Goal: Task Accomplishment & Management: Manage account settings

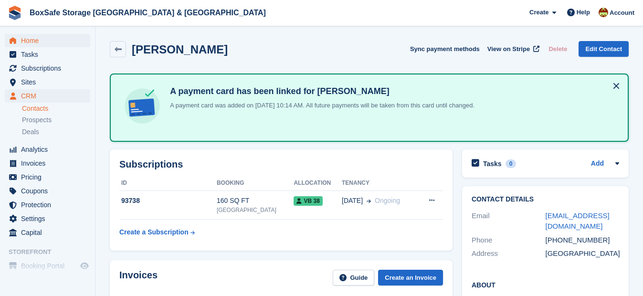
scroll to position [342, 0]
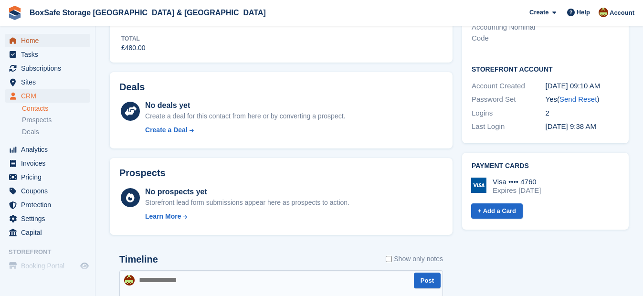
click at [48, 36] on span "Home" at bounding box center [49, 40] width 57 height 13
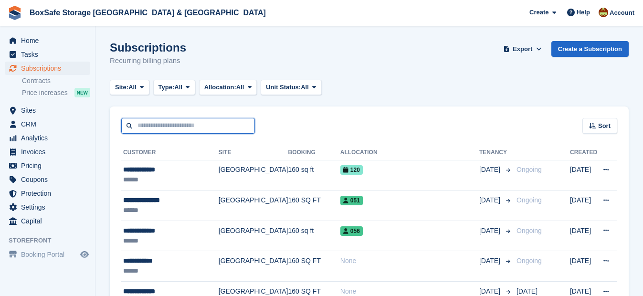
click at [142, 128] on input "text" at bounding box center [188, 126] width 134 height 16
type input "****"
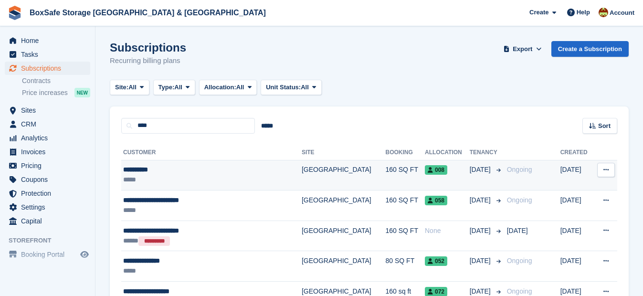
click at [139, 169] on div "**********" at bounding box center [197, 170] width 148 height 10
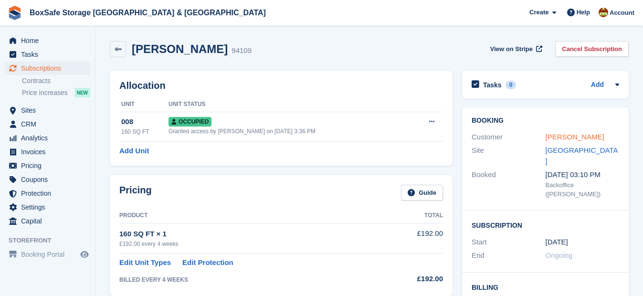
click at [570, 137] on link "Ricky Lane" at bounding box center [574, 137] width 59 height 8
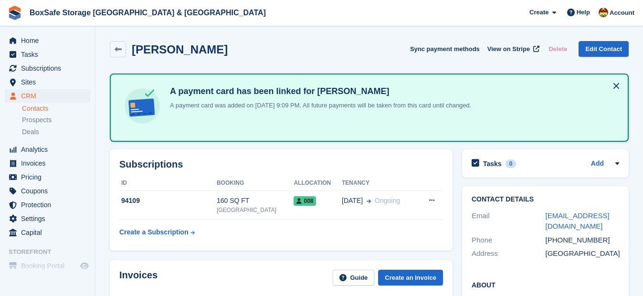
click at [27, 32] on div "Home Tasks Subscriptions Subscriptions Subscriptions Contracts Price increases …" at bounding box center [47, 134] width 95 height 209
click at [28, 39] on span "Home" at bounding box center [49, 40] width 57 height 13
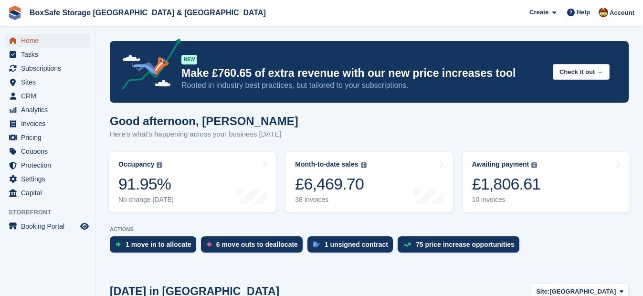
click at [30, 42] on span "Home" at bounding box center [49, 40] width 57 height 13
click at [497, 178] on div "£1,806.61" at bounding box center [506, 184] width 69 height 20
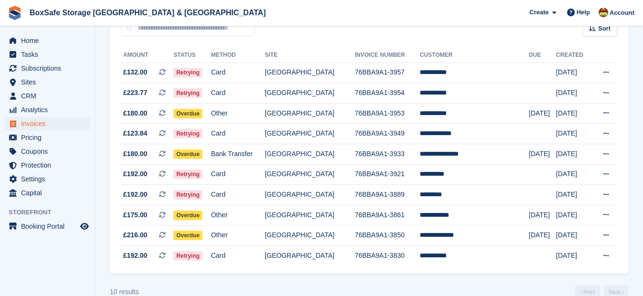
scroll to position [96, 0]
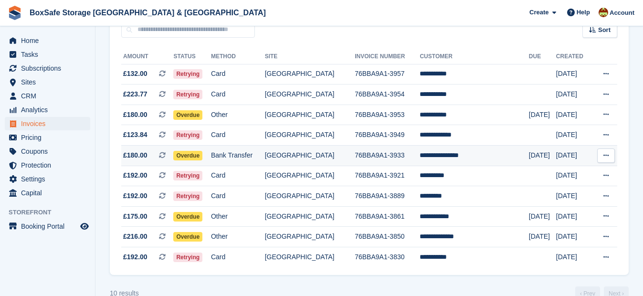
click at [441, 153] on td "**********" at bounding box center [473, 155] width 109 height 21
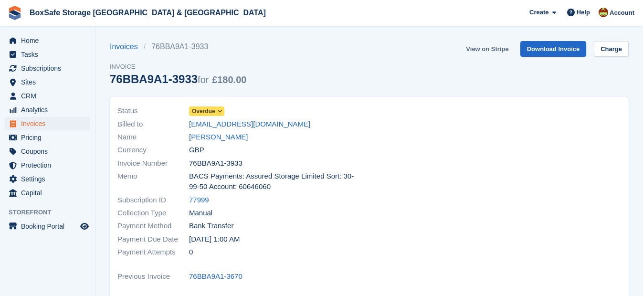
click at [493, 50] on link "View on Stripe" at bounding box center [487, 49] width 50 height 16
click at [45, 40] on span "Home" at bounding box center [49, 40] width 57 height 13
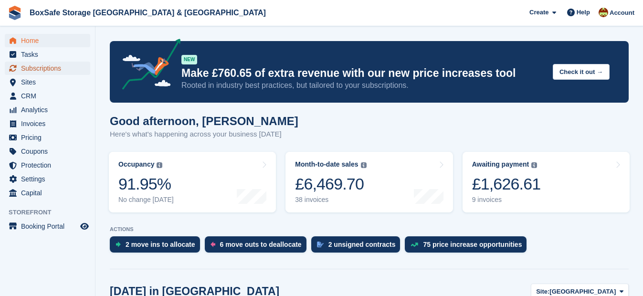
click at [30, 67] on span "Subscriptions" at bounding box center [49, 68] width 57 height 13
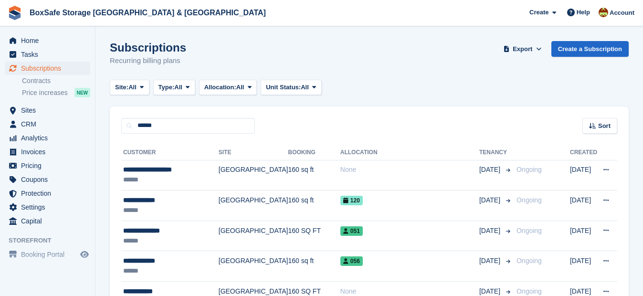
type input "******"
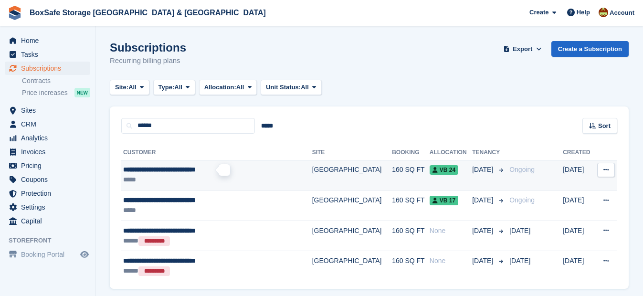
click at [182, 171] on span "**********" at bounding box center [159, 169] width 73 height 7
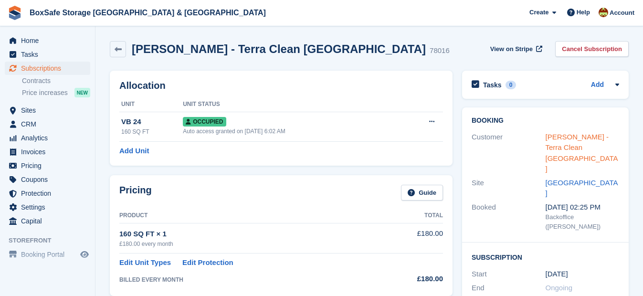
click at [582, 136] on link "Mike Saxton - Terra Clean Weymouth" at bounding box center [581, 153] width 73 height 41
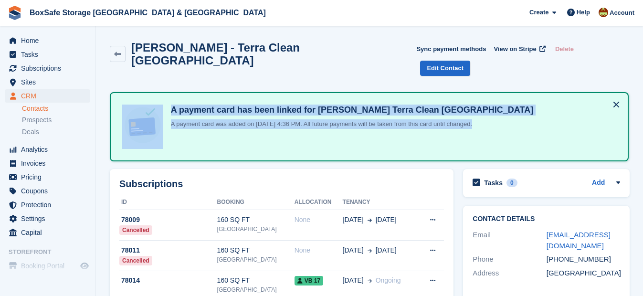
drag, startPoint x: 635, startPoint y: 48, endPoint x: 638, endPoint y: 101, distance: 53.0
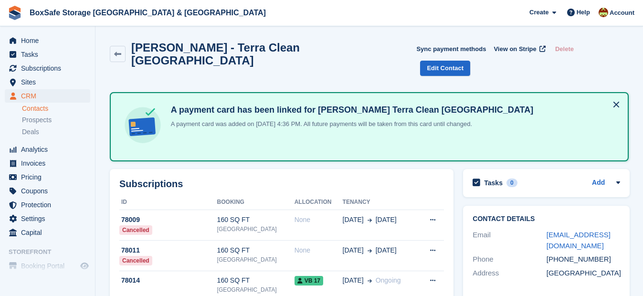
click at [495, 61] on div "Mike Saxton - Terra Clean Weymouth Sync payment methods View on Stripe Delete E…" at bounding box center [369, 60] width 528 height 48
click at [507, 51] on span "View on Stripe" at bounding box center [514, 49] width 42 height 10
click at [50, 40] on span "Home" at bounding box center [49, 40] width 57 height 13
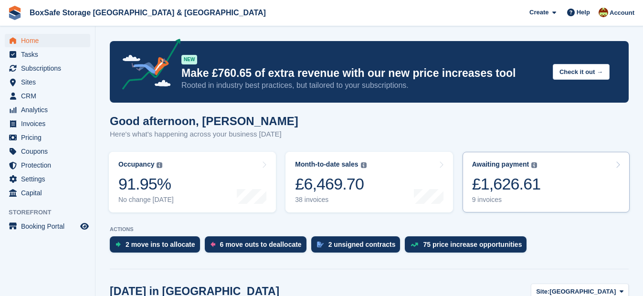
click at [508, 193] on div "£1,626.61" at bounding box center [506, 184] width 69 height 20
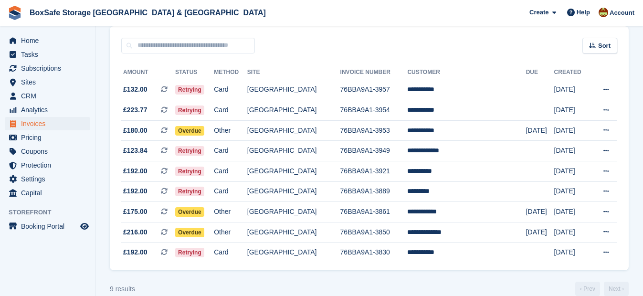
scroll to position [83, 0]
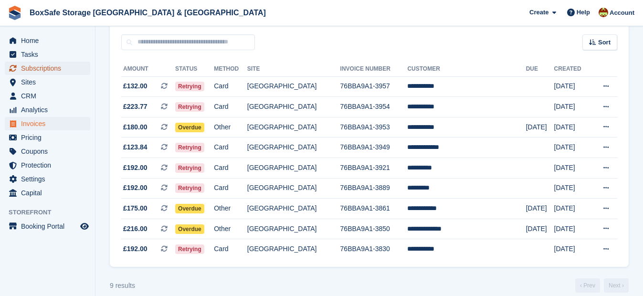
click at [28, 69] on span "Subscriptions" at bounding box center [49, 68] width 57 height 13
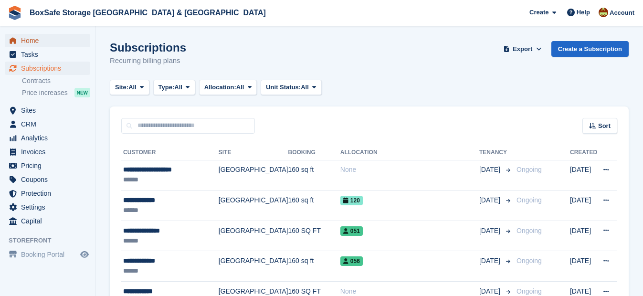
click at [39, 43] on span "Home" at bounding box center [49, 40] width 57 height 13
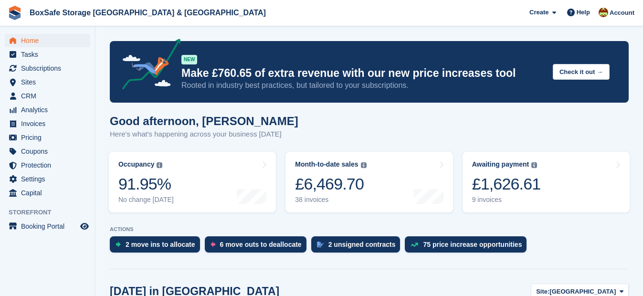
scroll to position [318, 0]
